Goal: Task Accomplishment & Management: Use online tool/utility

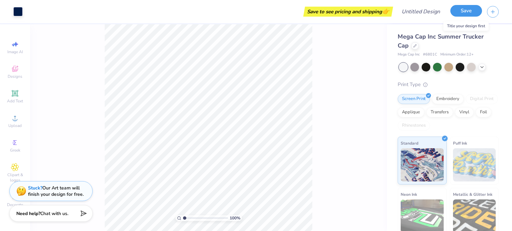
click at [468, 9] on button "Save" at bounding box center [466, 11] width 32 height 12
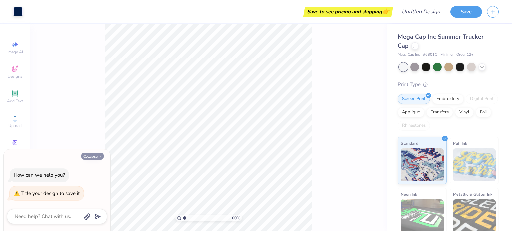
click at [95, 155] on button "Collapse" at bounding box center [92, 156] width 22 height 7
type textarea "x"
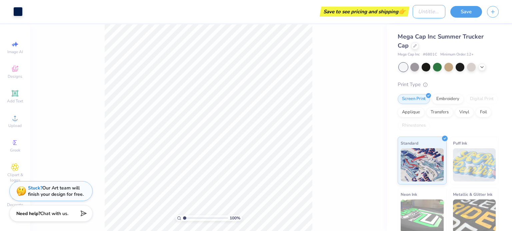
click at [421, 9] on input "Design Title" at bounding box center [428, 11] width 33 height 13
type input "12345"
click at [461, 12] on button "Save" at bounding box center [466, 11] width 32 height 12
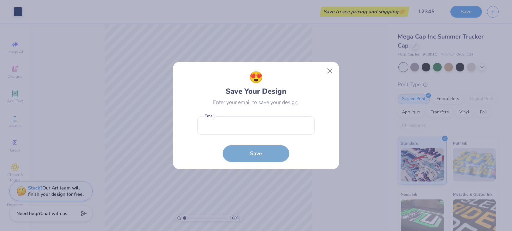
click at [373, 52] on div "😍 Save Your Design Enter your email to save your design. Email is a required fi…" at bounding box center [256, 115] width 512 height 231
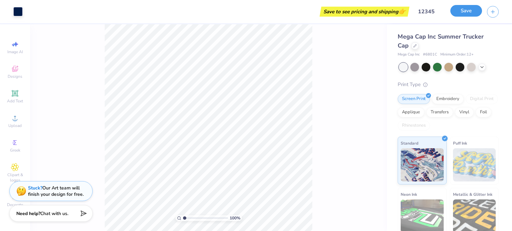
click at [468, 10] on button "Save" at bounding box center [466, 11] width 32 height 12
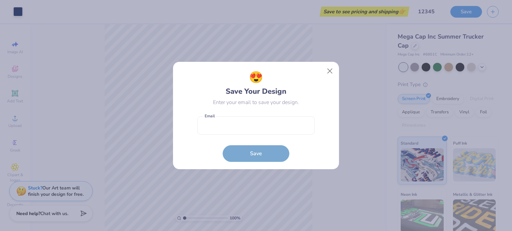
click at [364, 59] on div "😍 Save Your Design Enter your email to save your design. Email is a required fi…" at bounding box center [256, 115] width 512 height 231
